Goal: Information Seeking & Learning: Learn about a topic

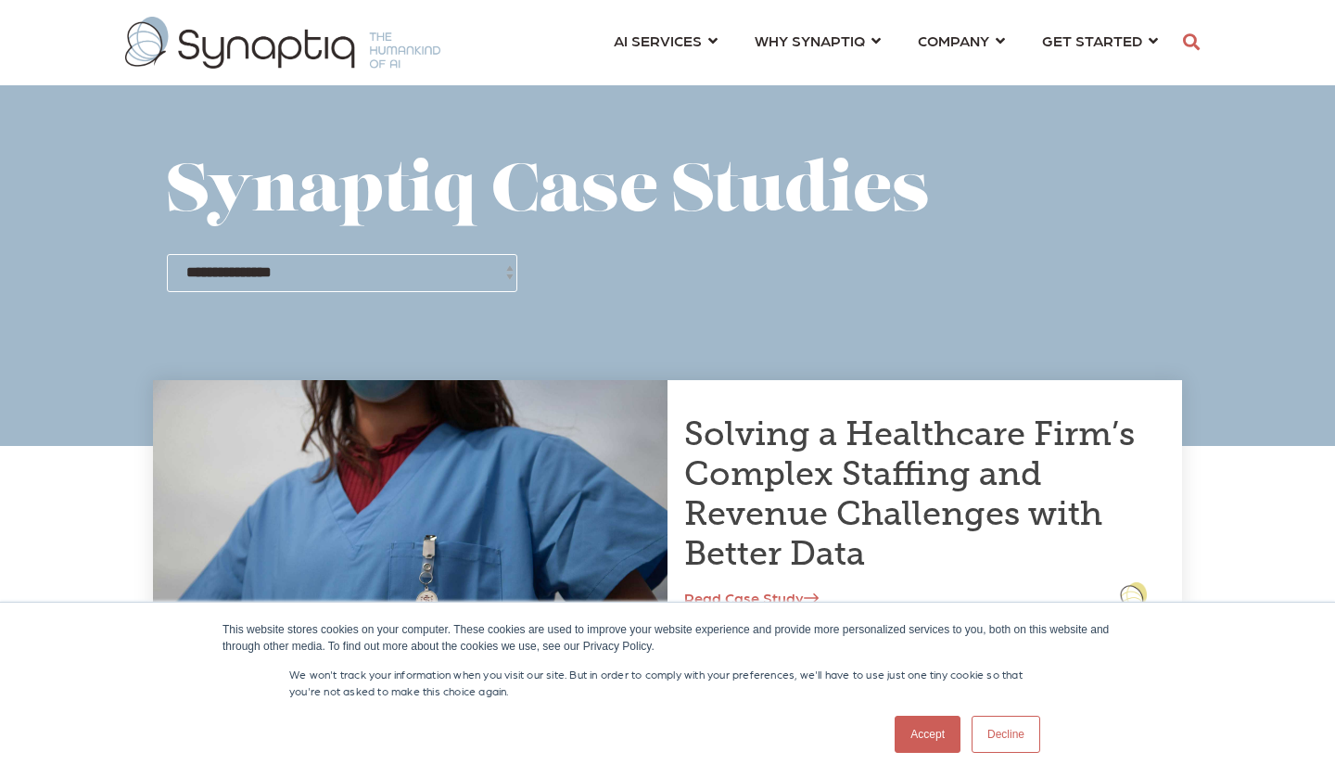
click at [998, 733] on link "Decline" at bounding box center [1006, 734] width 69 height 37
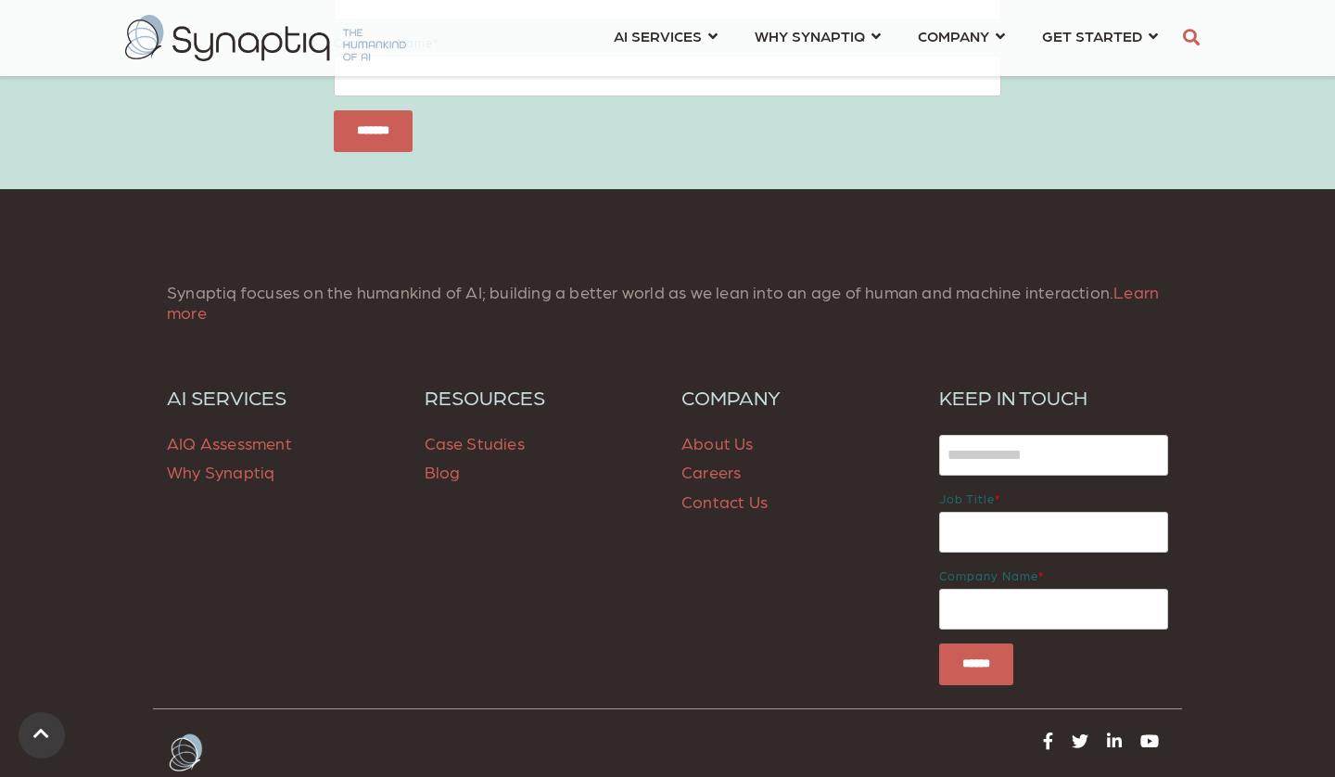
scroll to position [1669, 0]
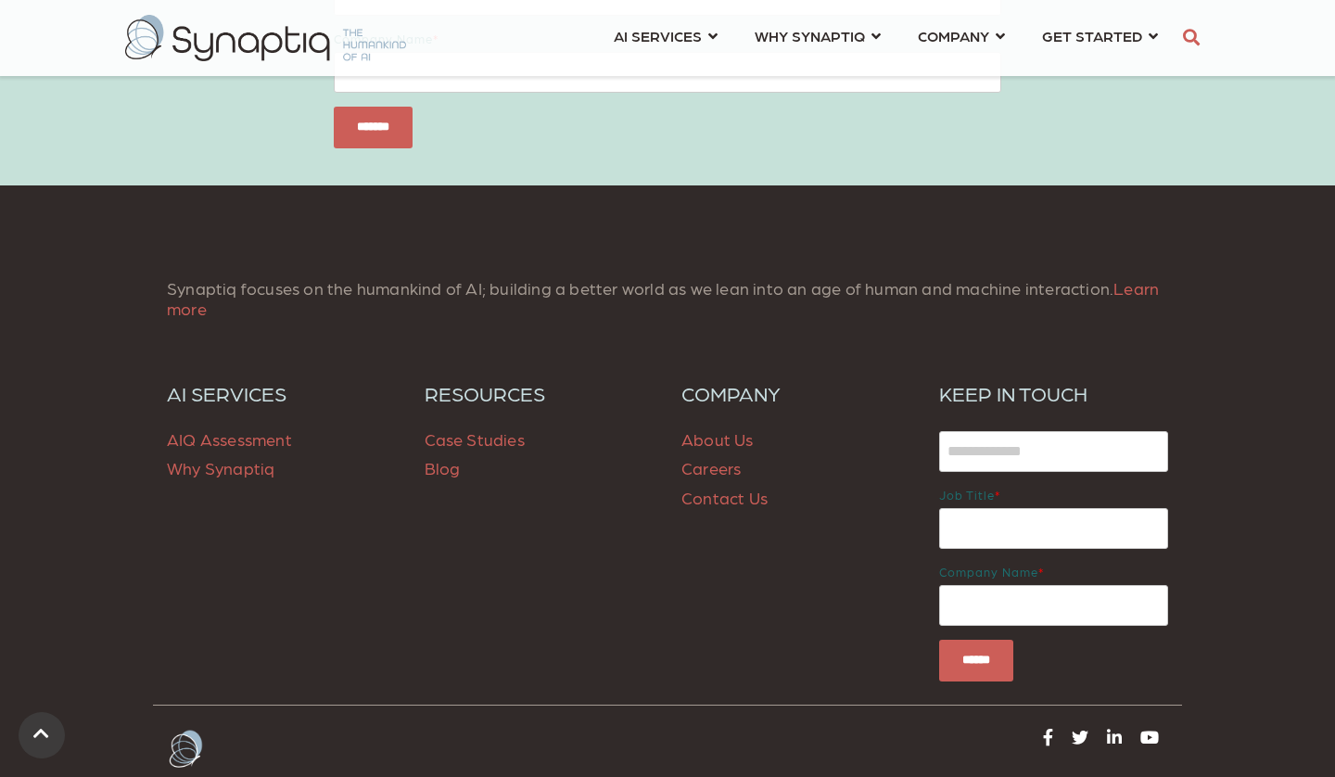
click at [501, 440] on span "Case Studies" at bounding box center [475, 438] width 100 height 19
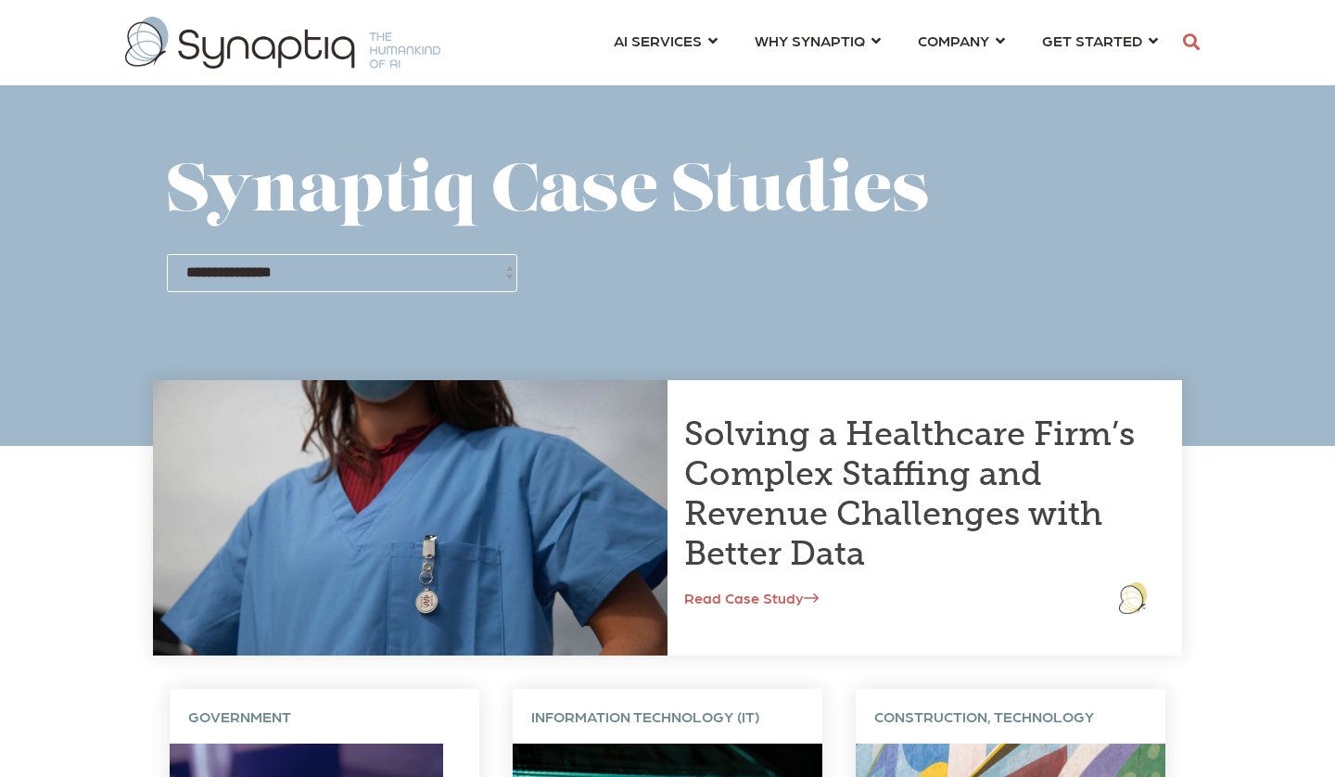
scroll to position [0, 8]
click at [693, 252] on div "**********" at bounding box center [667, 225] width 1001 height 134
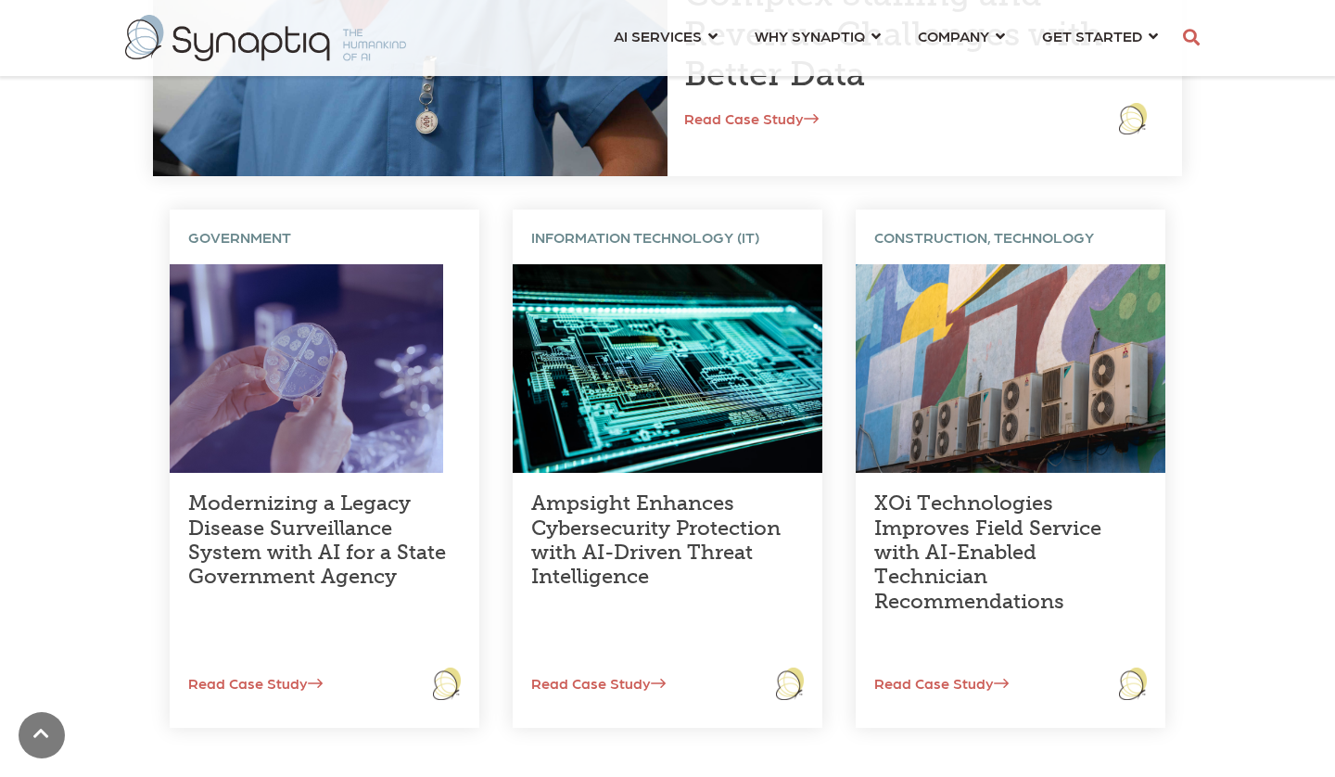
scroll to position [482, 0]
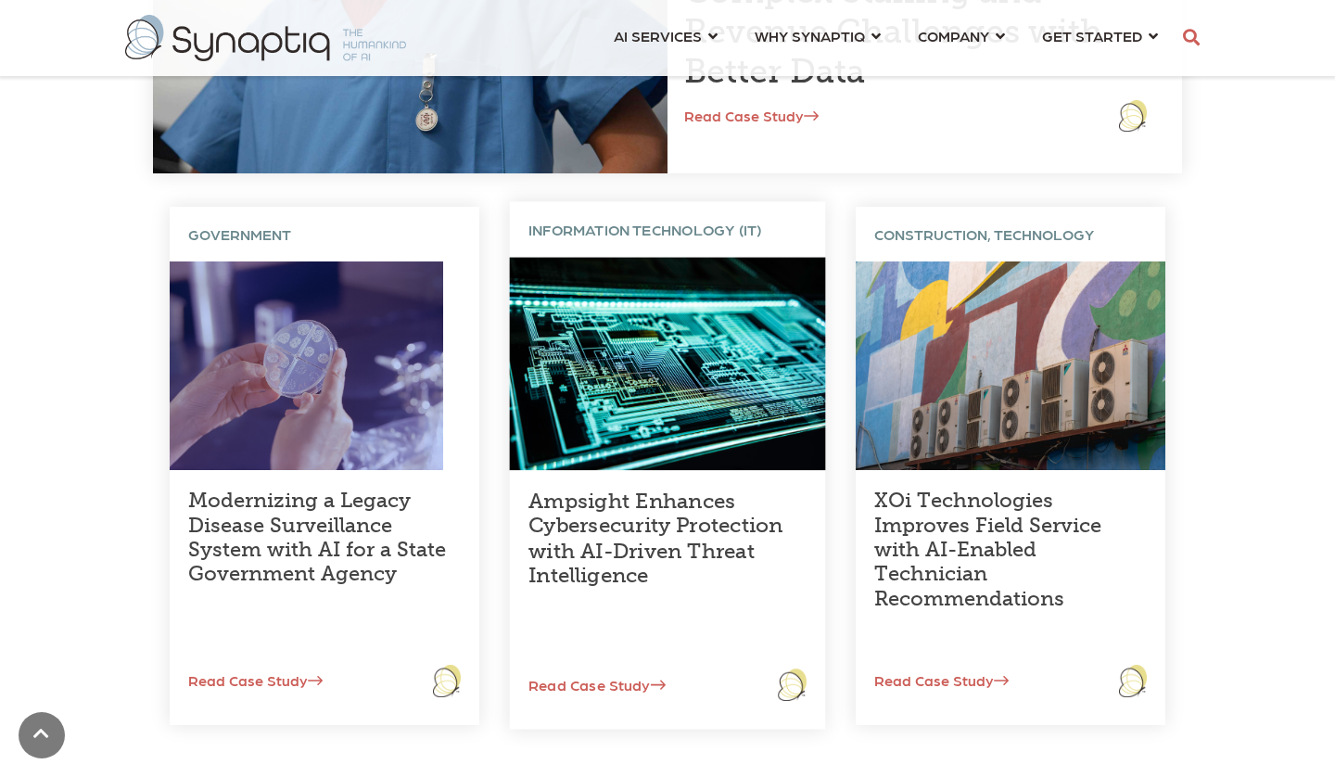
click at [642, 676] on link "Read Case Study" at bounding box center [588, 684] width 156 height 18
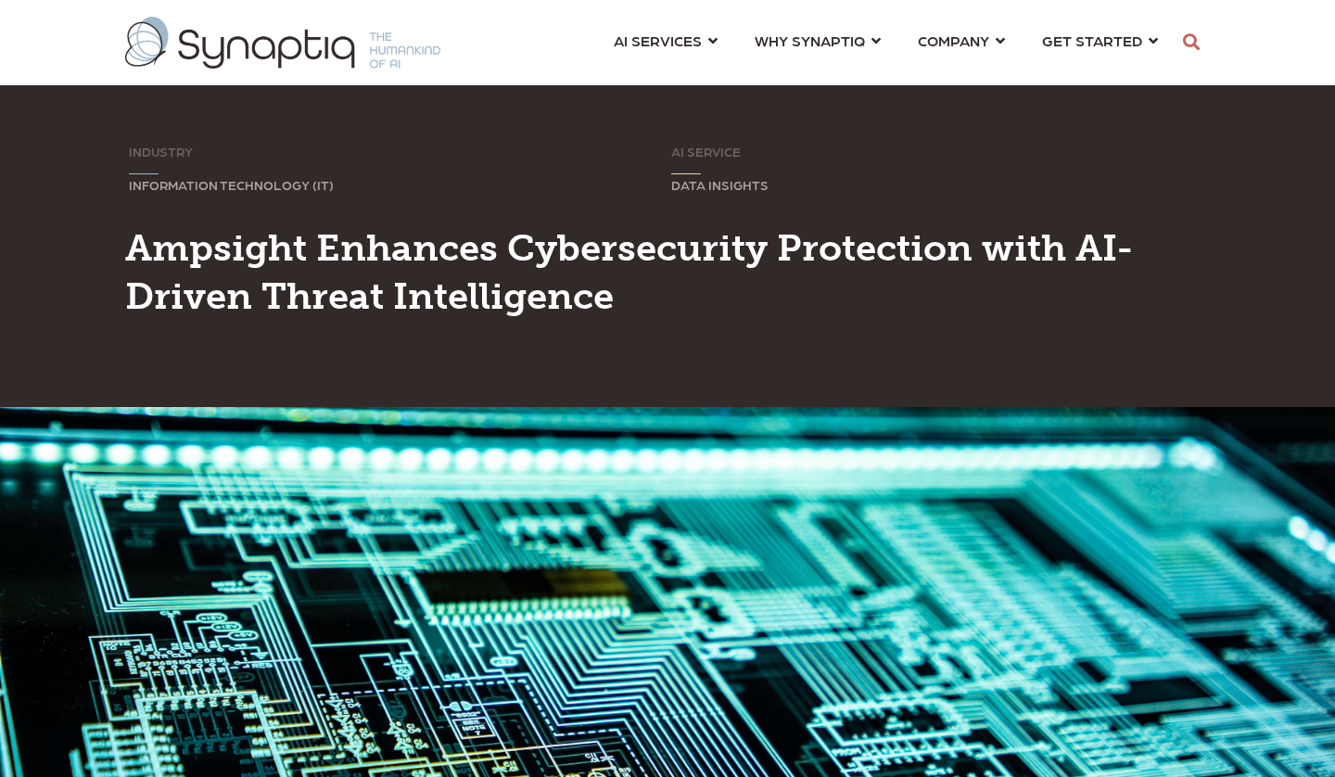
scroll to position [0, 8]
click at [939, 362] on div "INDUSTRY Sorry, your browser does not support inline SVG. INFORMATION TECHNOLOG…" at bounding box center [667, 245] width 1335 height 324
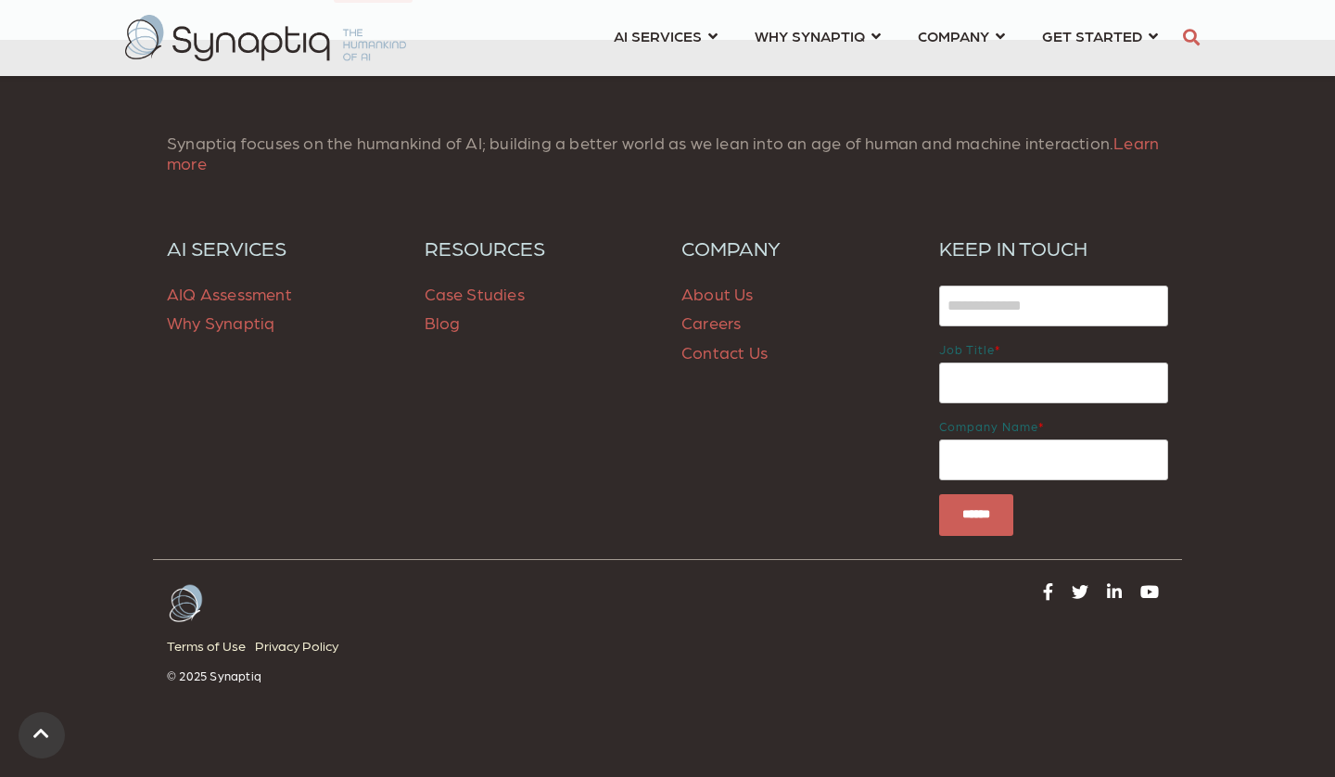
scroll to position [4604, 0]
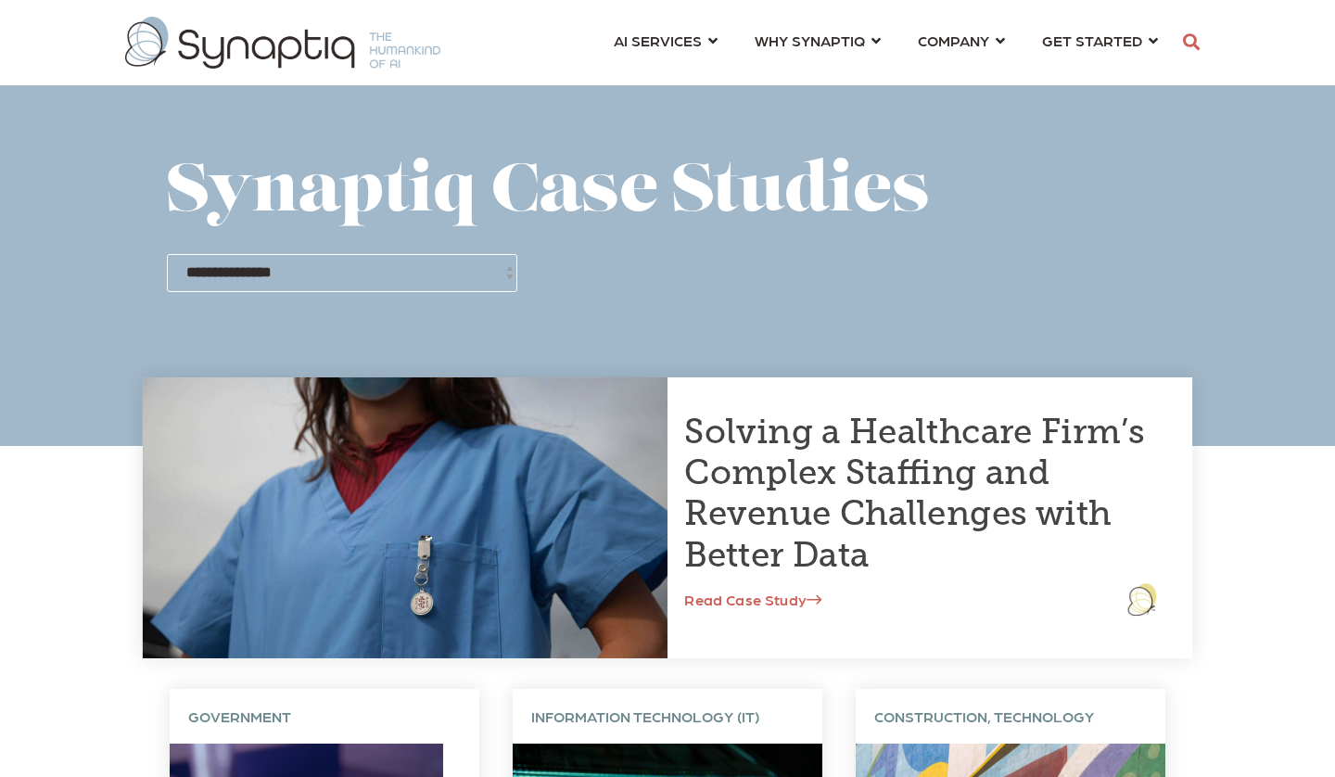
click at [778, 598] on link "Read Case Study" at bounding box center [752, 599] width 137 height 18
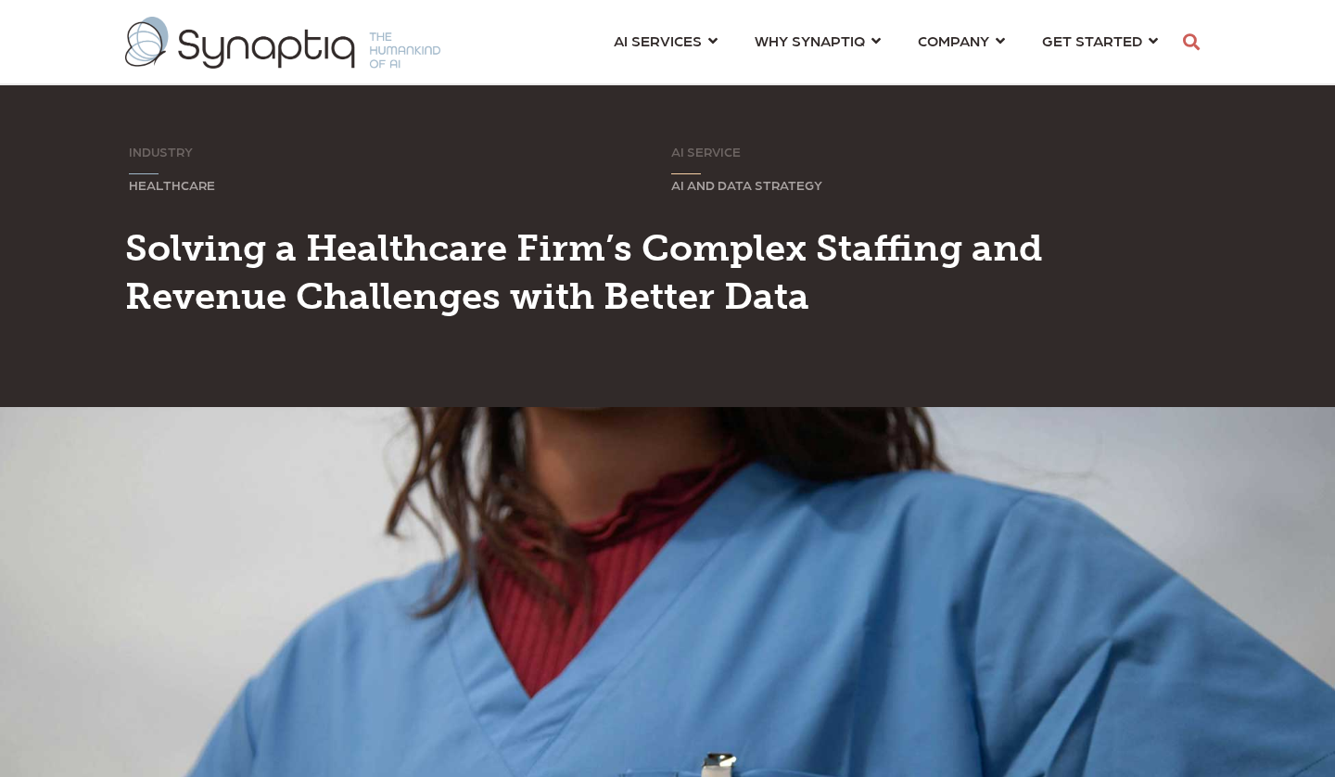
click at [1181, 361] on div "INDUSTRY Sorry, your browser does not support inline SVG. HEALTHCARE AI SERVICE…" at bounding box center [667, 245] width 1335 height 324
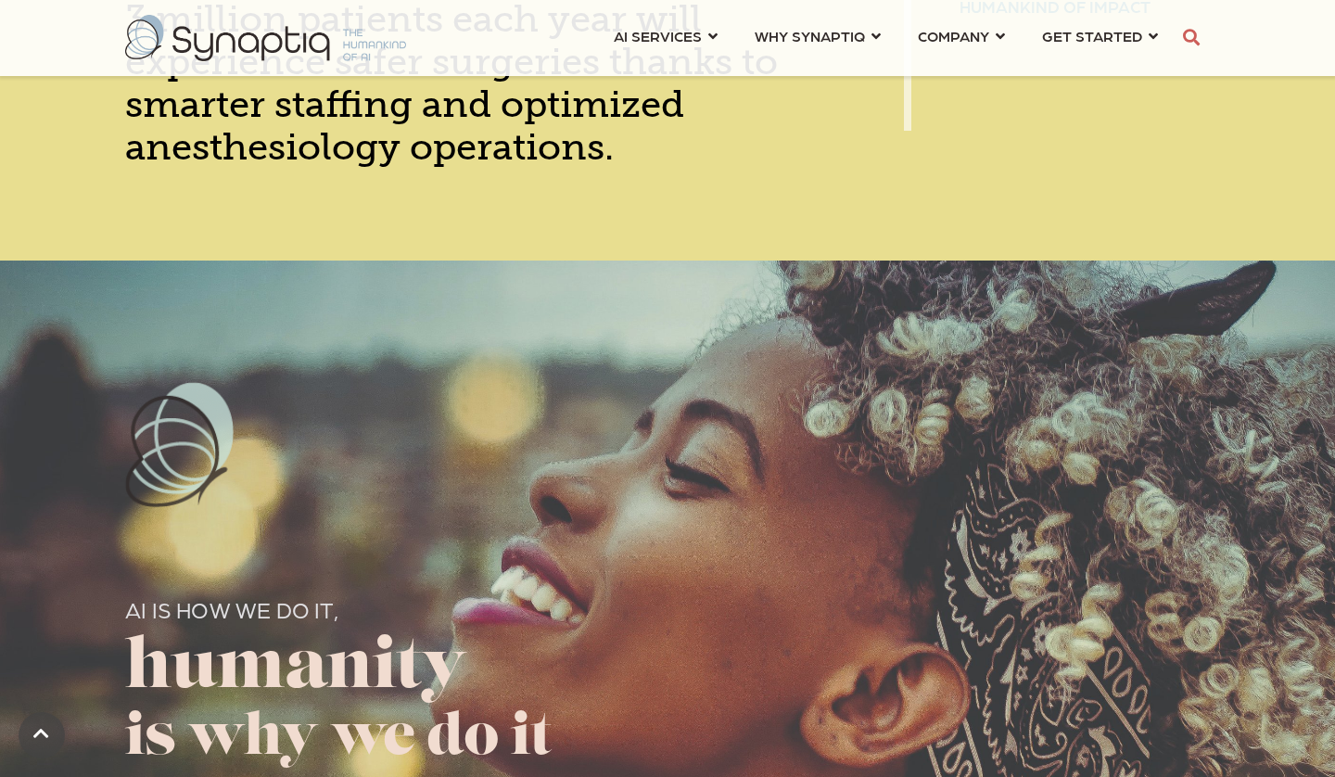
scroll to position [2930, 0]
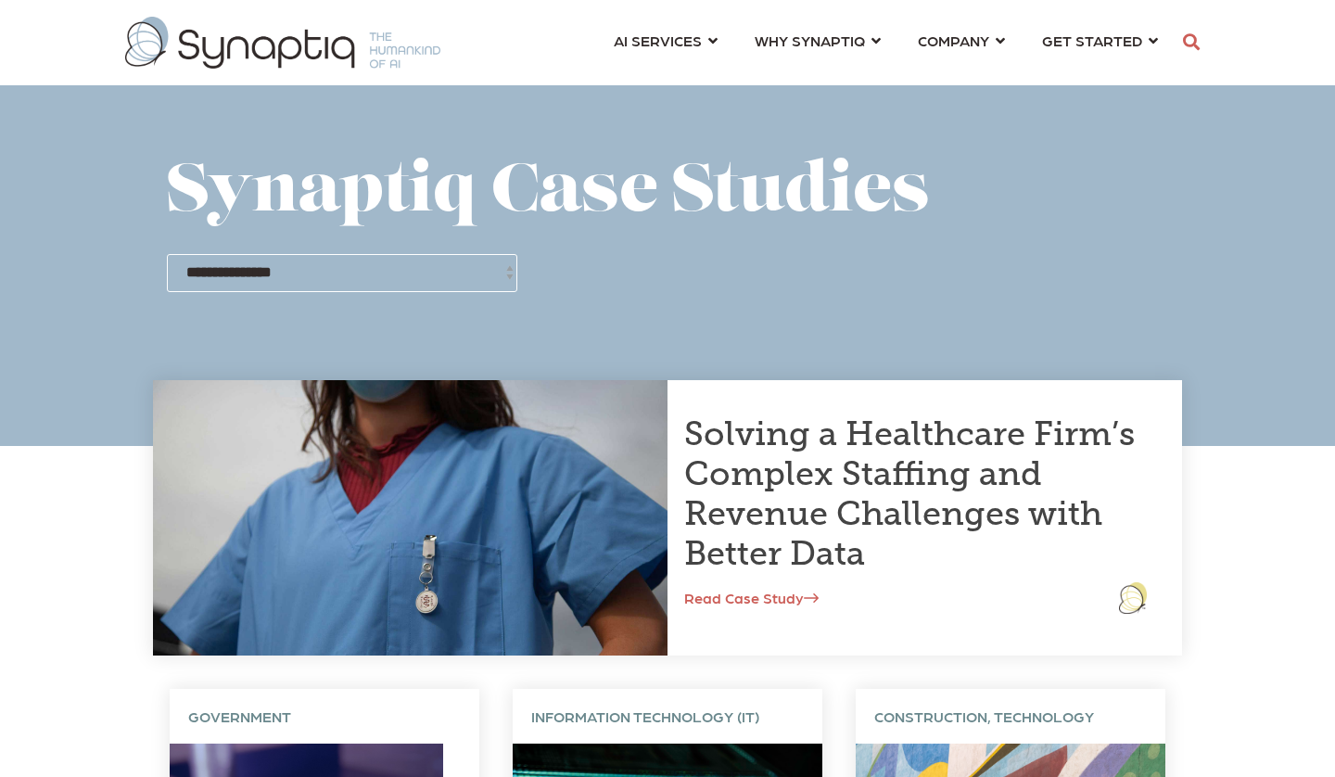
scroll to position [0, 8]
